Goal: Information Seeking & Learning: Check status

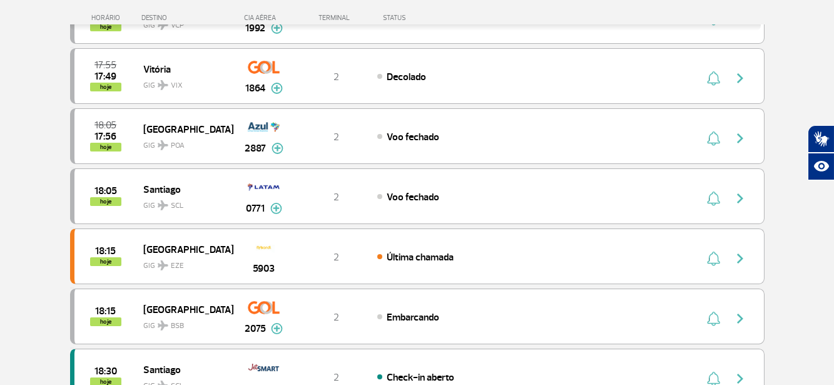
scroll to position [250, 0]
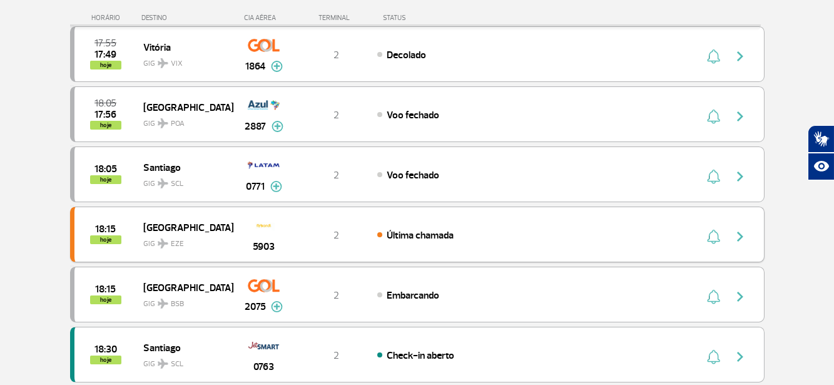
click at [742, 235] on img "button" at bounding box center [740, 236] width 15 height 15
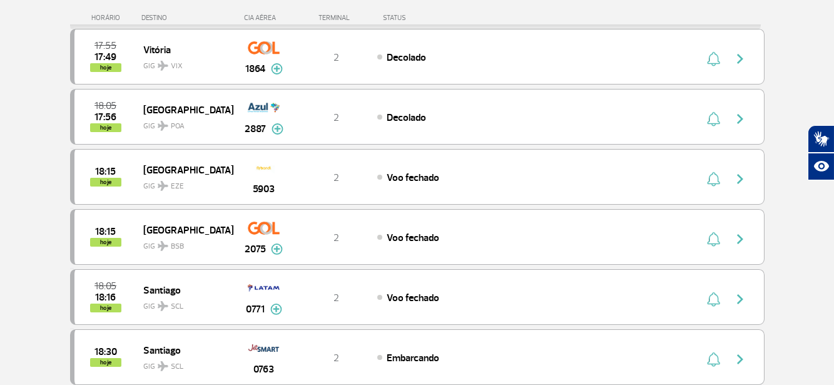
scroll to position [188, 0]
click at [743, 181] on img "button" at bounding box center [740, 179] width 15 height 15
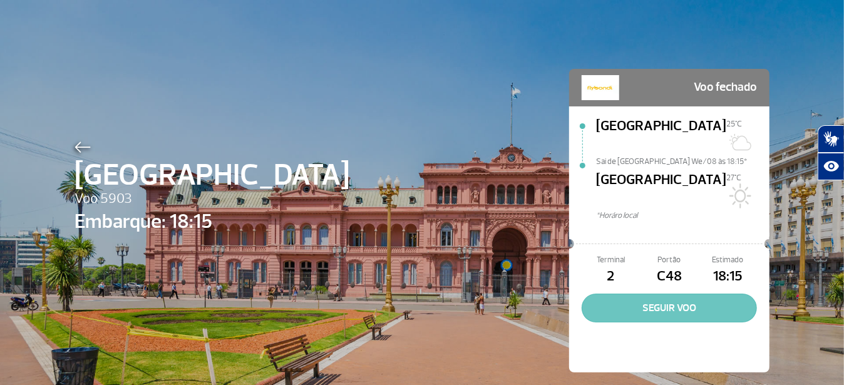
click at [663, 294] on button "SEGUIR VOO" at bounding box center [669, 308] width 175 height 29
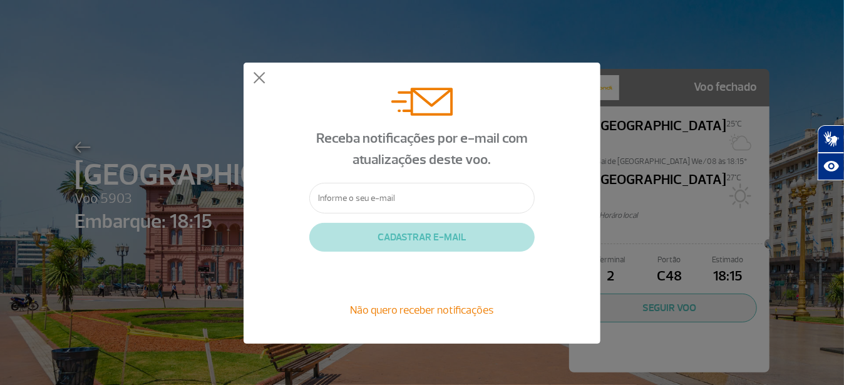
click at [470, 202] on input "text" at bounding box center [421, 198] width 225 height 31
type input "chillibeansaero2@gmail.com"
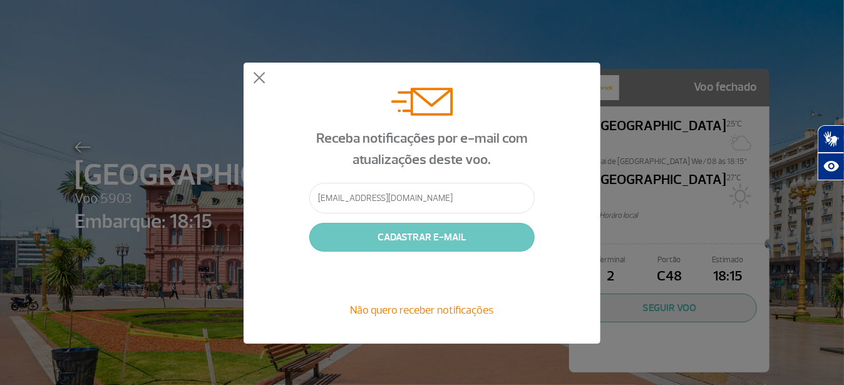
click at [424, 235] on button "CADASTRAR E-MAIL" at bounding box center [421, 237] width 225 height 29
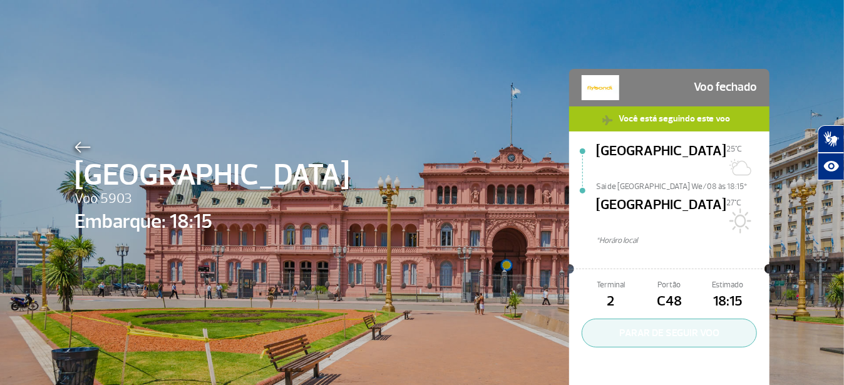
click at [668, 319] on button "PARAR DE SEGUIR VOO" at bounding box center [669, 333] width 175 height 29
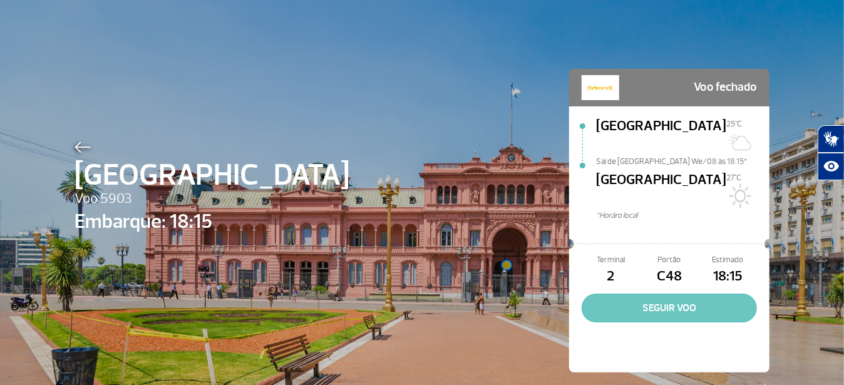
click at [672, 294] on button "SEGUIR VOO" at bounding box center [669, 308] width 175 height 29
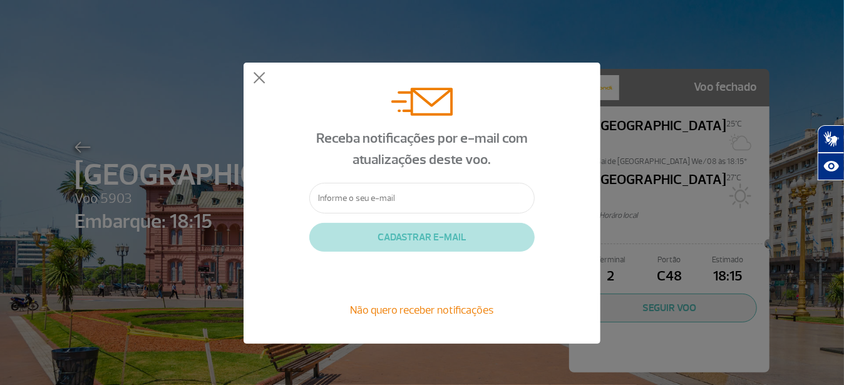
click at [464, 305] on span "Não quero receber notificações" at bounding box center [422, 310] width 143 height 14
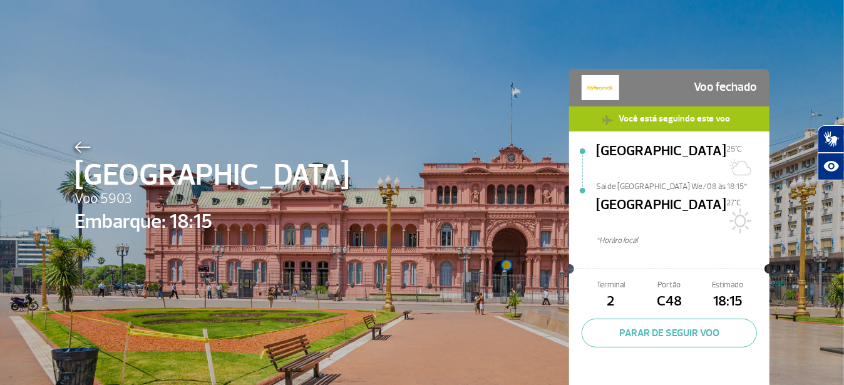
click at [726, 118] on span "Você está seguindo este voo" at bounding box center [675, 118] width 124 height 24
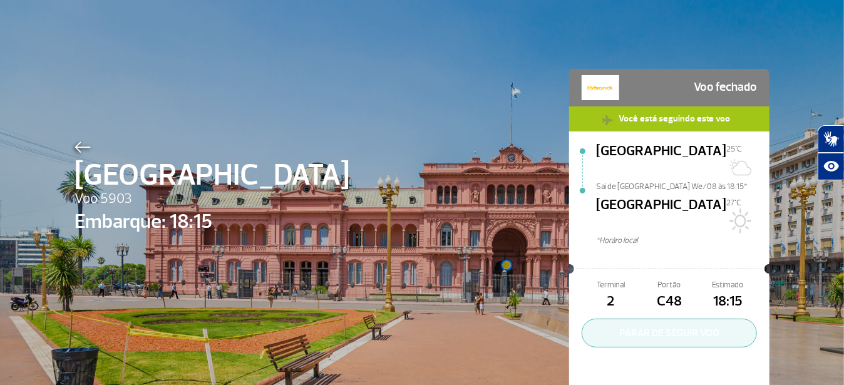
click at [674, 319] on button "PARAR DE SEGUIR VOO" at bounding box center [669, 333] width 175 height 29
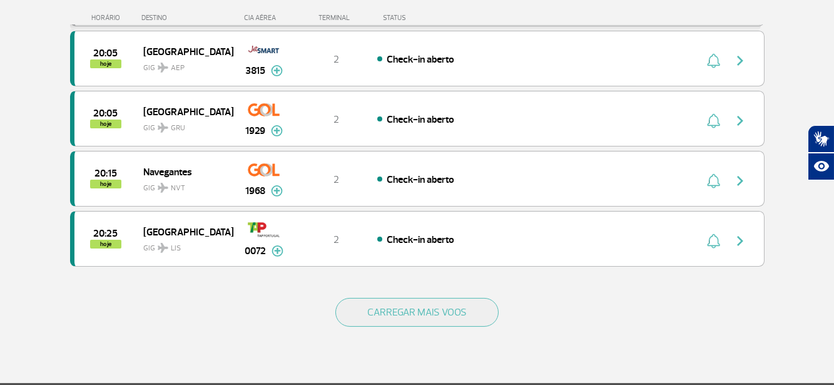
scroll to position [1189, 0]
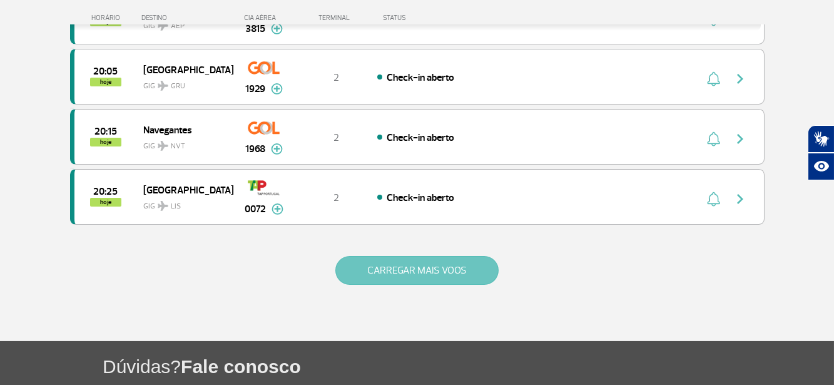
click at [459, 259] on button "CARREGAR MAIS VOOS" at bounding box center [417, 270] width 163 height 29
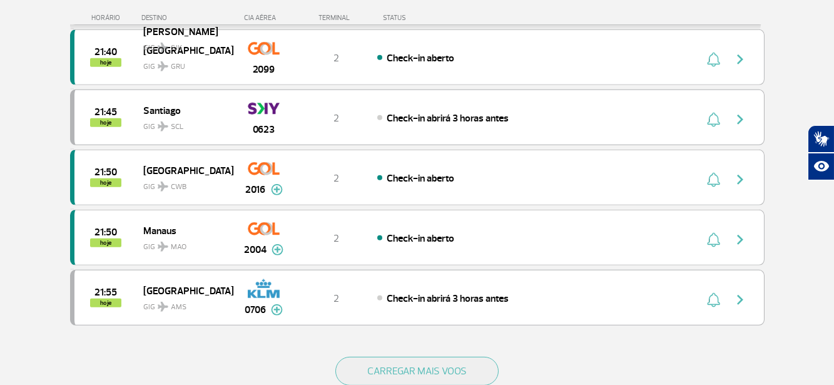
scroll to position [2291, 0]
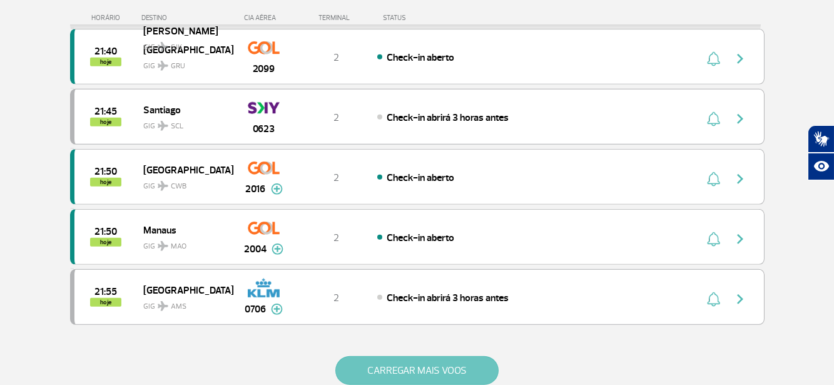
click at [397, 356] on button "CARREGAR MAIS VOOS" at bounding box center [417, 370] width 163 height 29
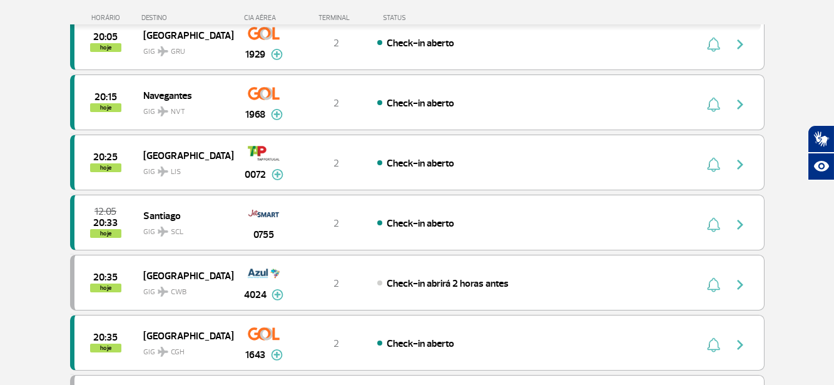
scroll to position [1168, 0]
